Goal: Book appointment/travel/reservation

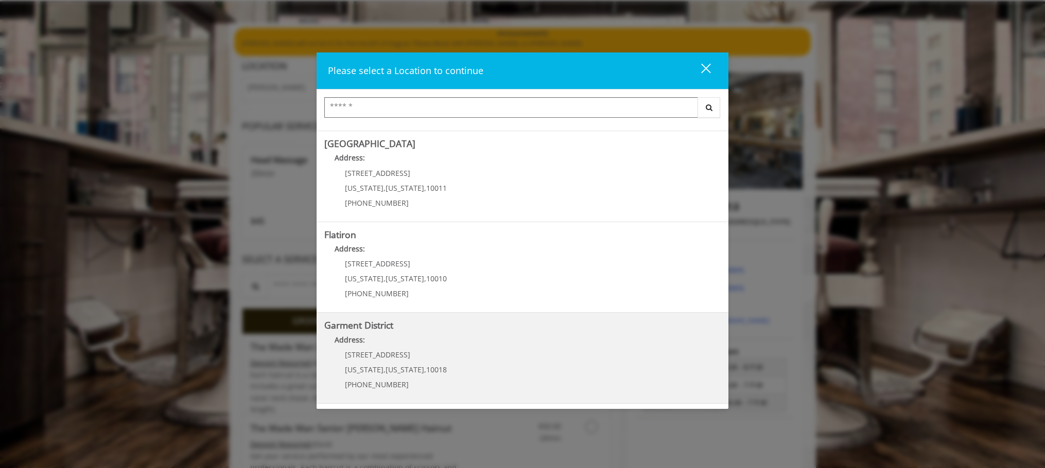
scroll to position [76, 0]
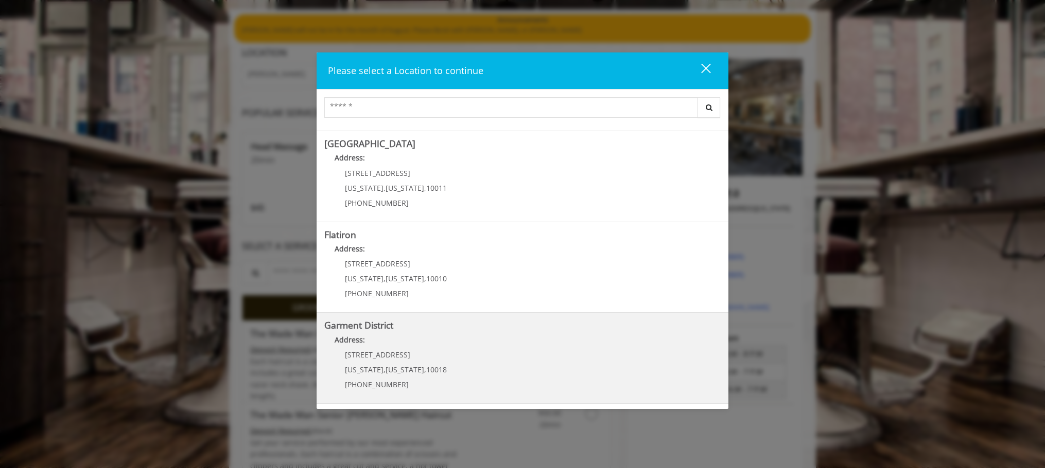
click at [490, 350] on District "Address:" at bounding box center [522, 342] width 396 height 16
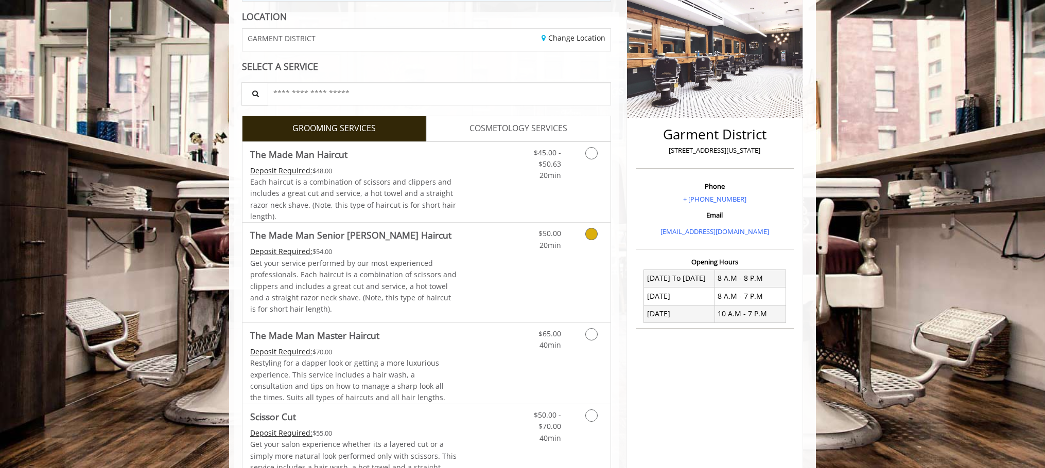
scroll to position [146, 0]
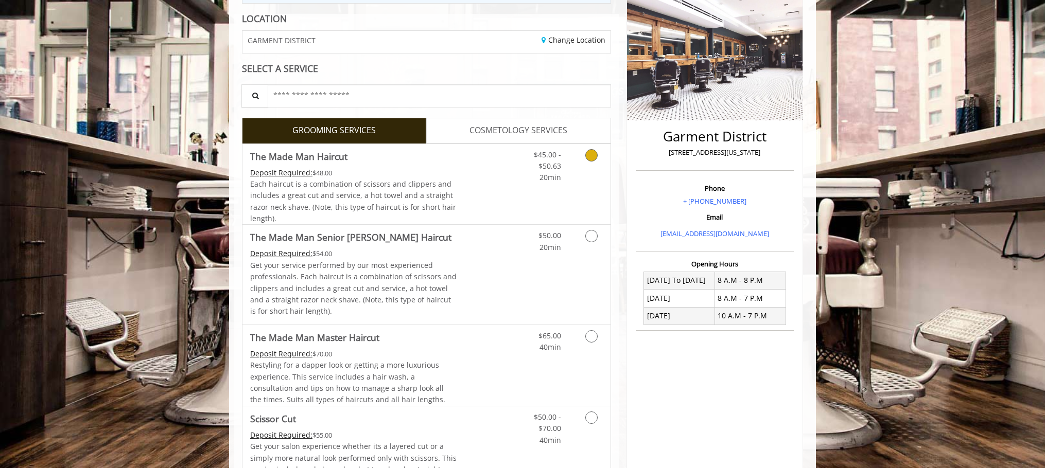
click at [438, 179] on span "Each haircut is a combination of scissors and clippers and includes a great cut…" at bounding box center [353, 201] width 206 height 44
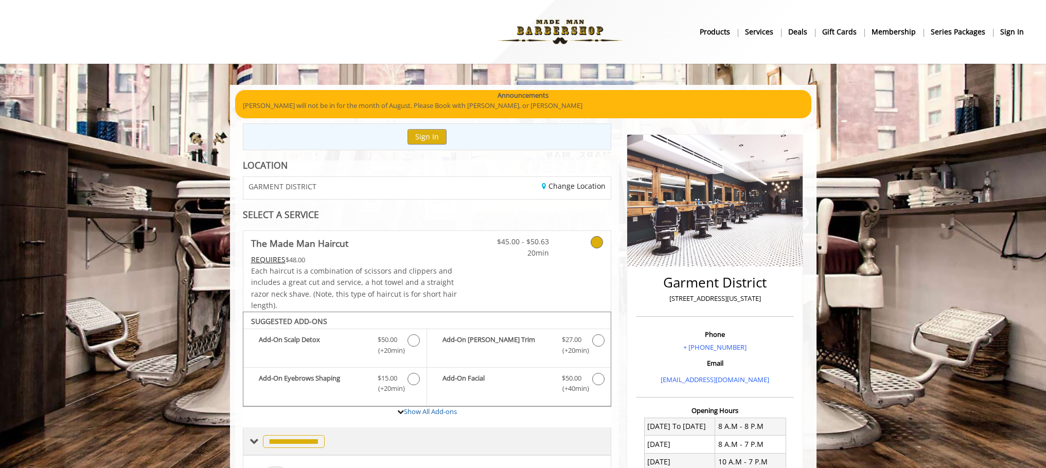
scroll to position [357, 0]
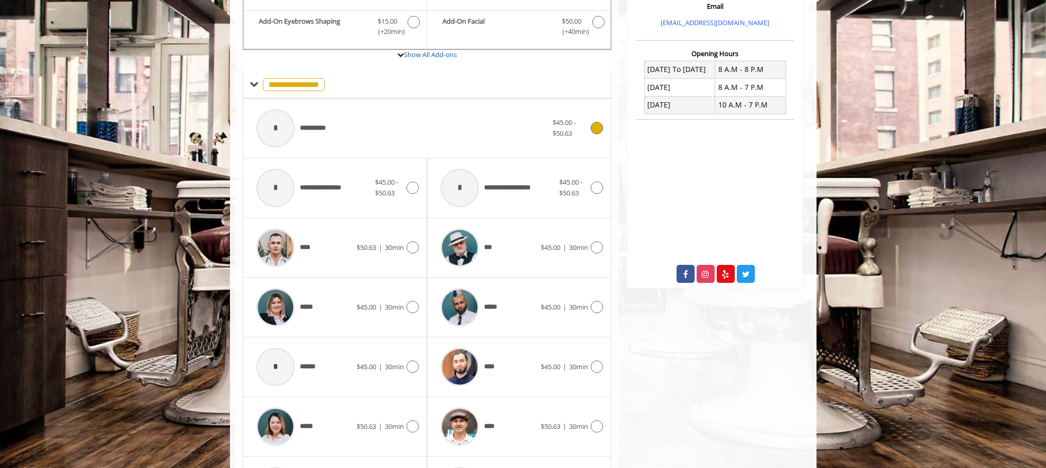
click at [292, 128] on div at bounding box center [275, 128] width 39 height 39
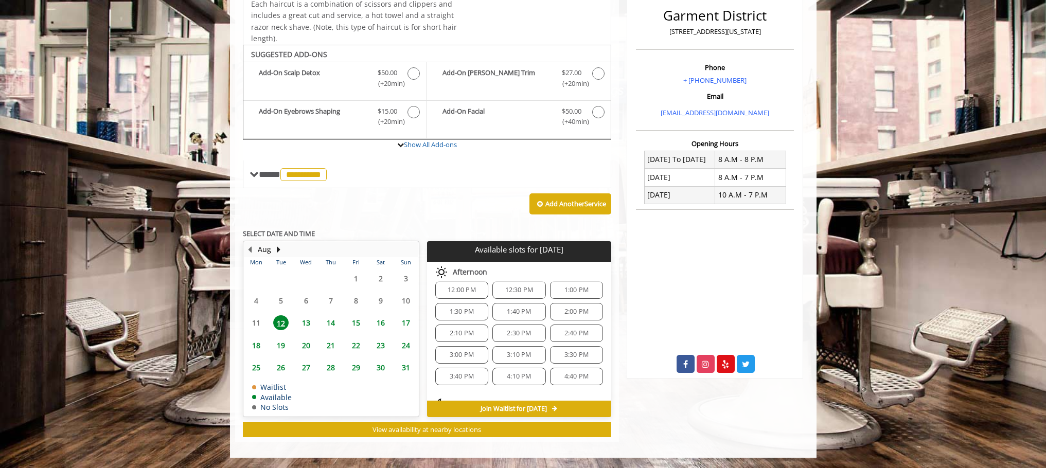
scroll to position [68, 0]
click at [457, 349] on span "3:00 PM" at bounding box center [462, 351] width 24 height 8
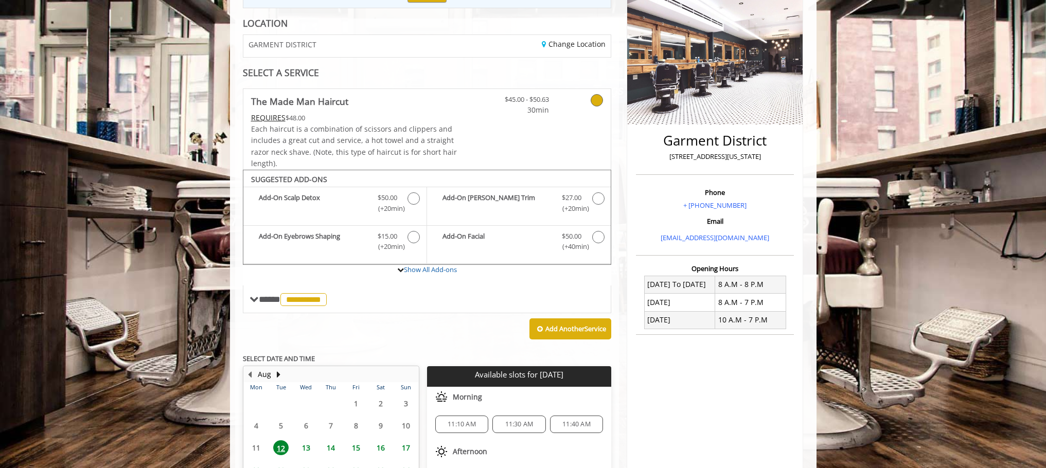
scroll to position [0, 0]
